Goal: Check status

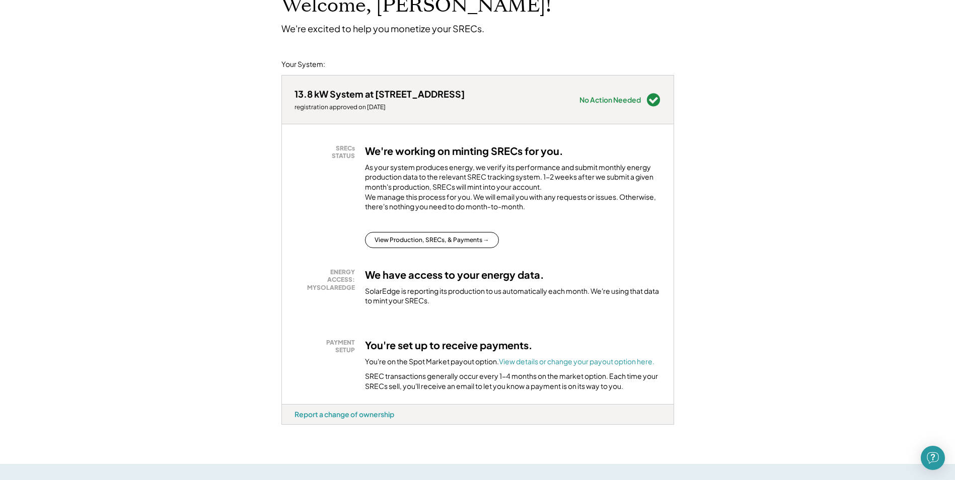
scroll to position [101, 0]
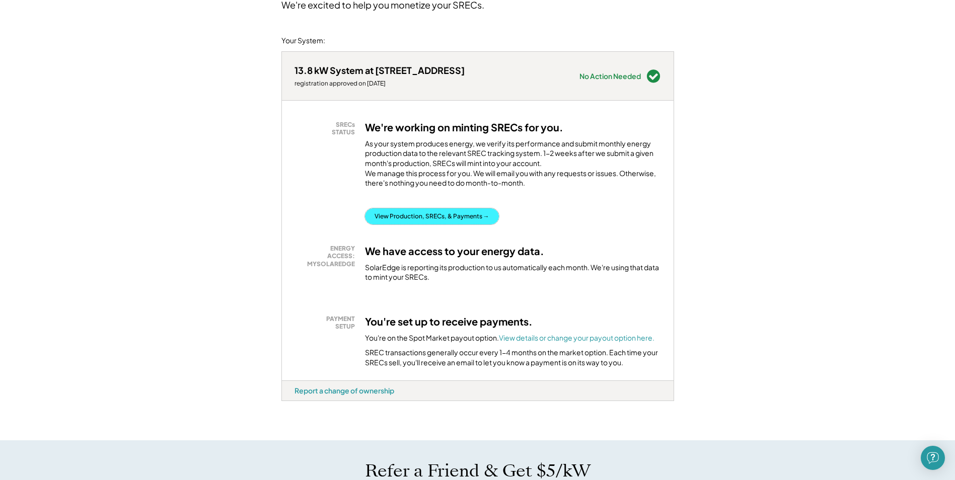
click at [478, 225] on button "View Production, SRECs, & Payments →" at bounding box center [432, 216] width 134 height 16
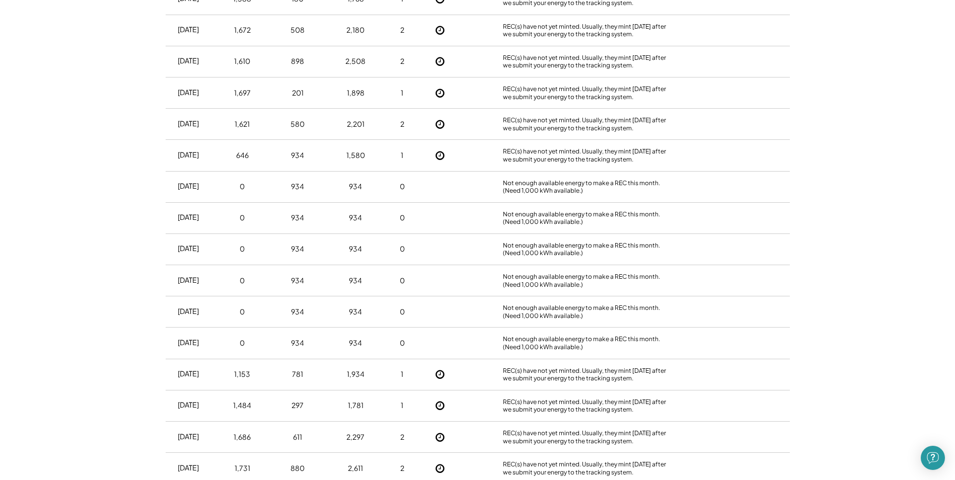
scroll to position [805, 0]
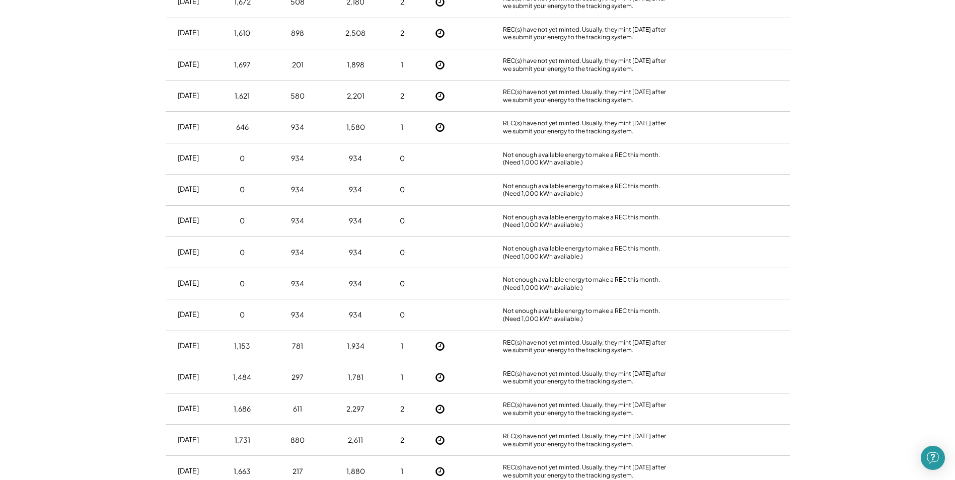
click at [445, 159] on div at bounding box center [440, 158] width 30 height 11
click at [436, 187] on div at bounding box center [440, 189] width 30 height 11
click at [423, 216] on div "Nov 2023 0 934 934 0 Not enough available energy to make a REC this month. (Nee…" at bounding box center [478, 221] width 624 height 31
click at [427, 241] on div "Oct 2023 0 934 934 0 Not enough available energy to make a REC this month. (Nee…" at bounding box center [478, 252] width 624 height 31
click at [437, 265] on div "Oct 2023 0 934 934 0 Not enough available energy to make a REC this month. (Nee…" at bounding box center [478, 252] width 624 height 31
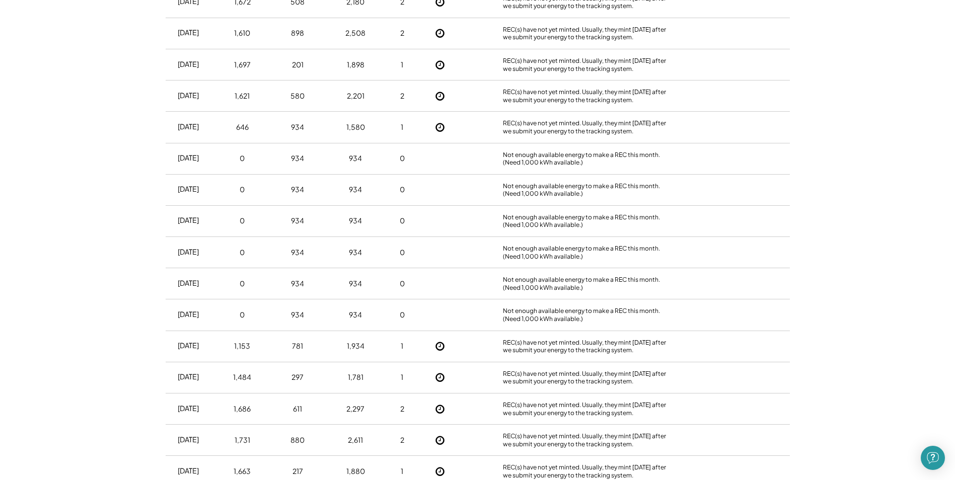
click at [441, 313] on div at bounding box center [440, 315] width 30 height 11
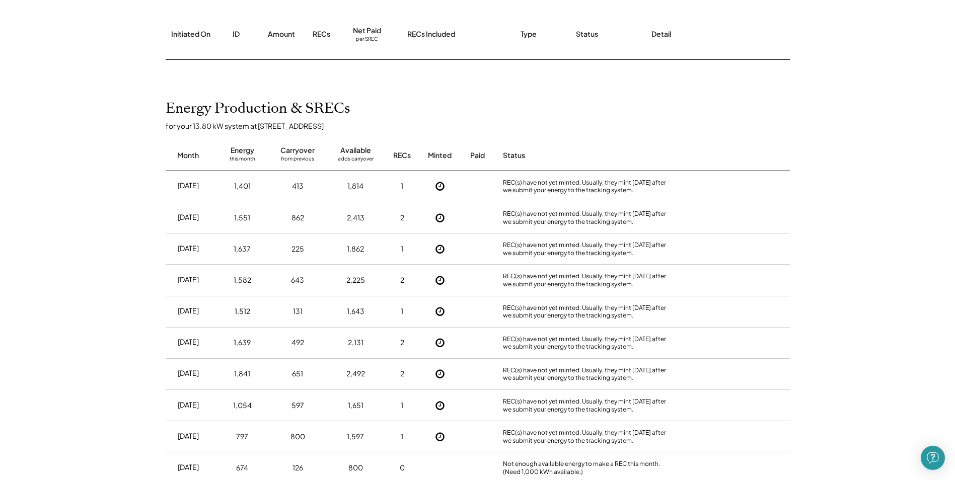
scroll to position [0, 0]
